Goal: Information Seeking & Learning: Find specific fact

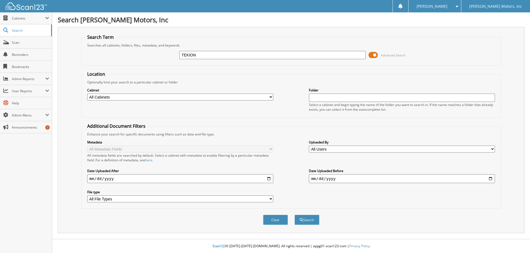
type input "TEKION"
click at [294, 215] on button "Search" at bounding box center [306, 220] width 25 height 10
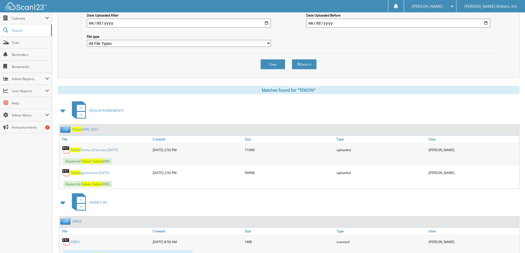
scroll to position [165, 0]
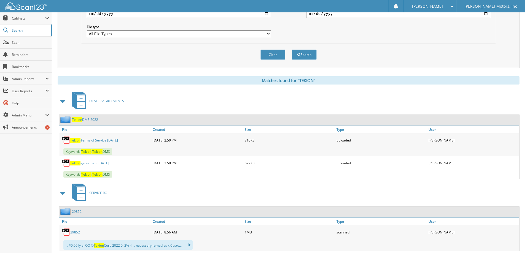
click at [86, 164] on link "Tekion agreement [DATE]" at bounding box center [89, 163] width 39 height 5
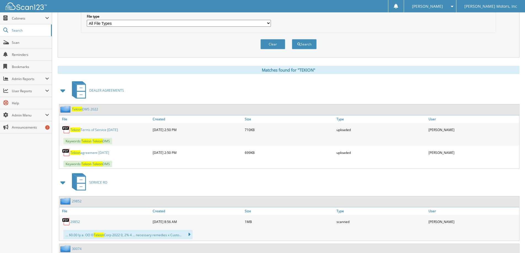
scroll to position [193, 0]
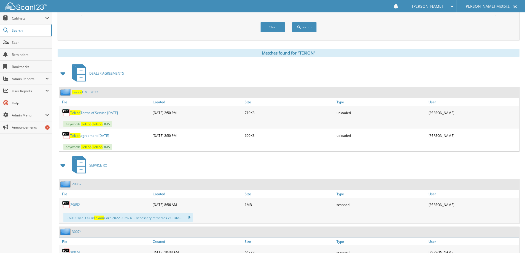
click at [90, 136] on link "Tekion agreement [DATE]" at bounding box center [89, 135] width 39 height 5
click at [89, 137] on link "Tekion agreement [DATE]" at bounding box center [89, 135] width 39 height 5
click at [87, 93] on link "Tekion DMS 2022" at bounding box center [85, 92] width 26 height 5
